Goal: Find specific page/section: Find specific page/section

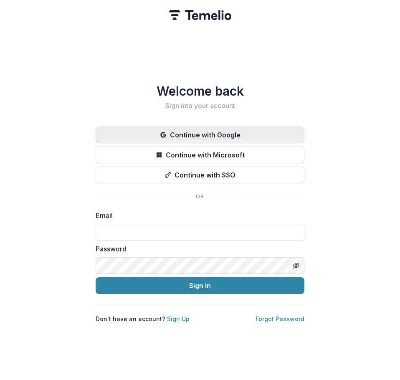
click at [236, 127] on button "Continue with Google" at bounding box center [200, 135] width 209 height 17
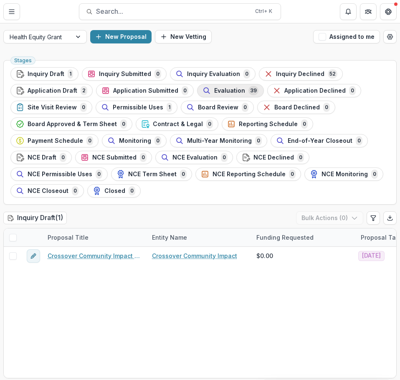
click at [223, 90] on span "Evaluation" at bounding box center [229, 90] width 31 height 7
